Goal: Complete application form

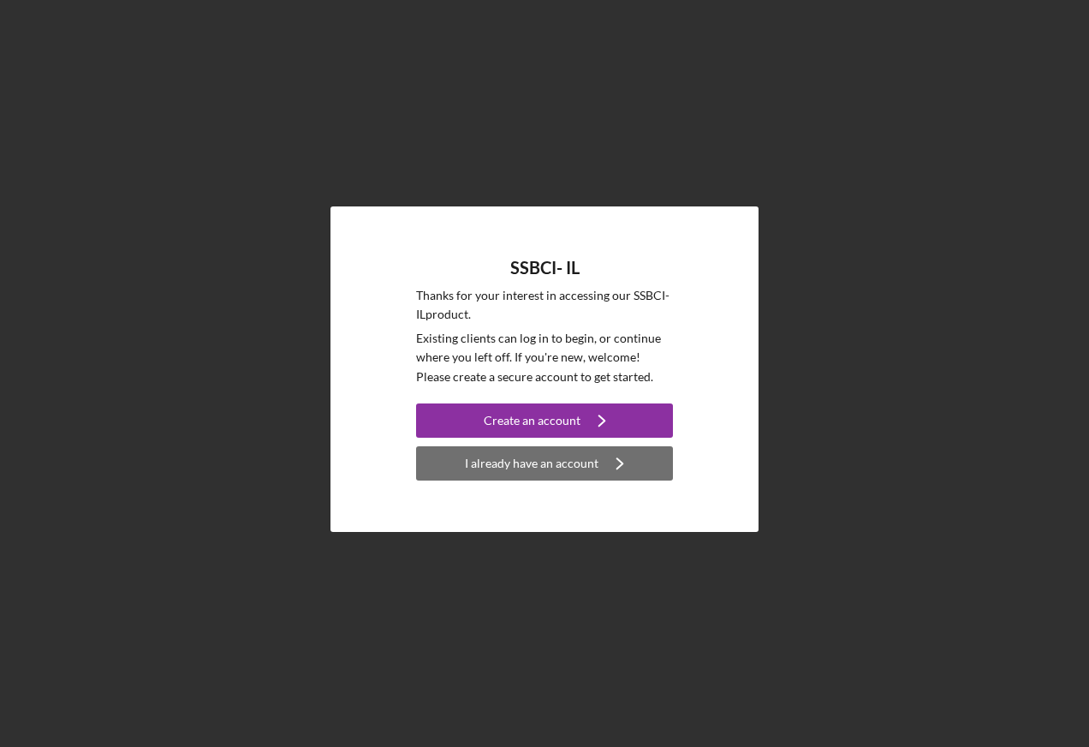
click at [630, 467] on icon "Icon/Navigate" at bounding box center [620, 463] width 43 height 43
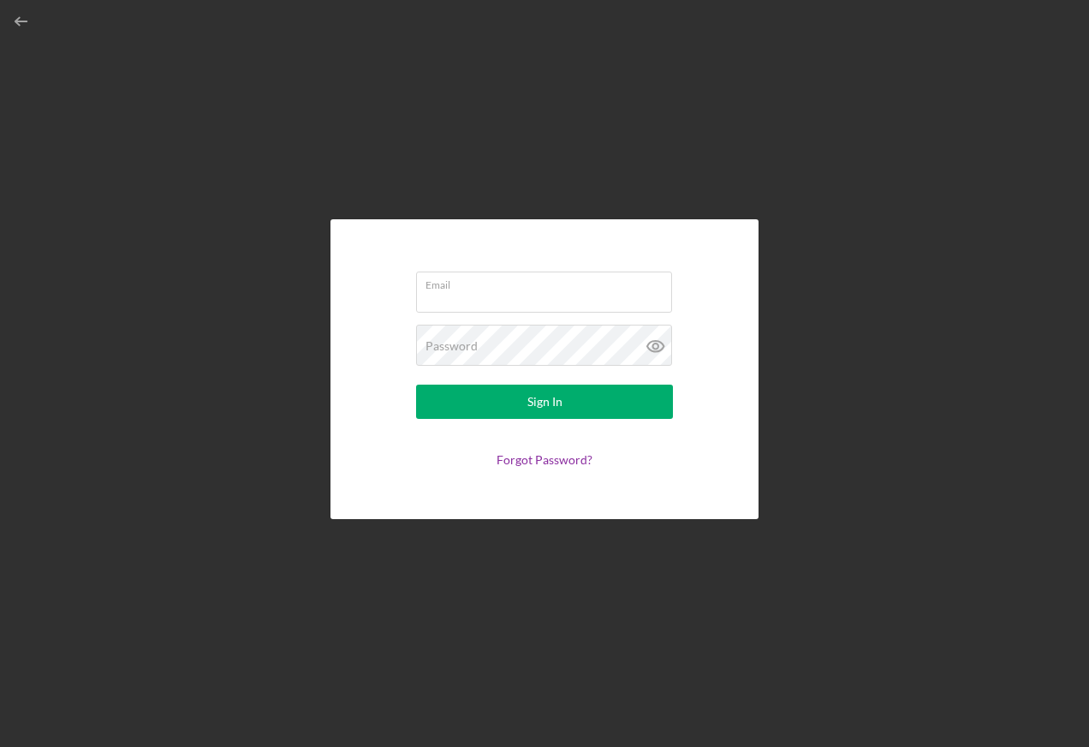
drag, startPoint x: 705, startPoint y: 358, endPoint x: 939, endPoint y: 165, distance: 303.6
click at [939, 165] on div "Email Password Sign In Forgot Password?" at bounding box center [545, 369] width 1072 height 738
